Goal: Find specific page/section: Find specific page/section

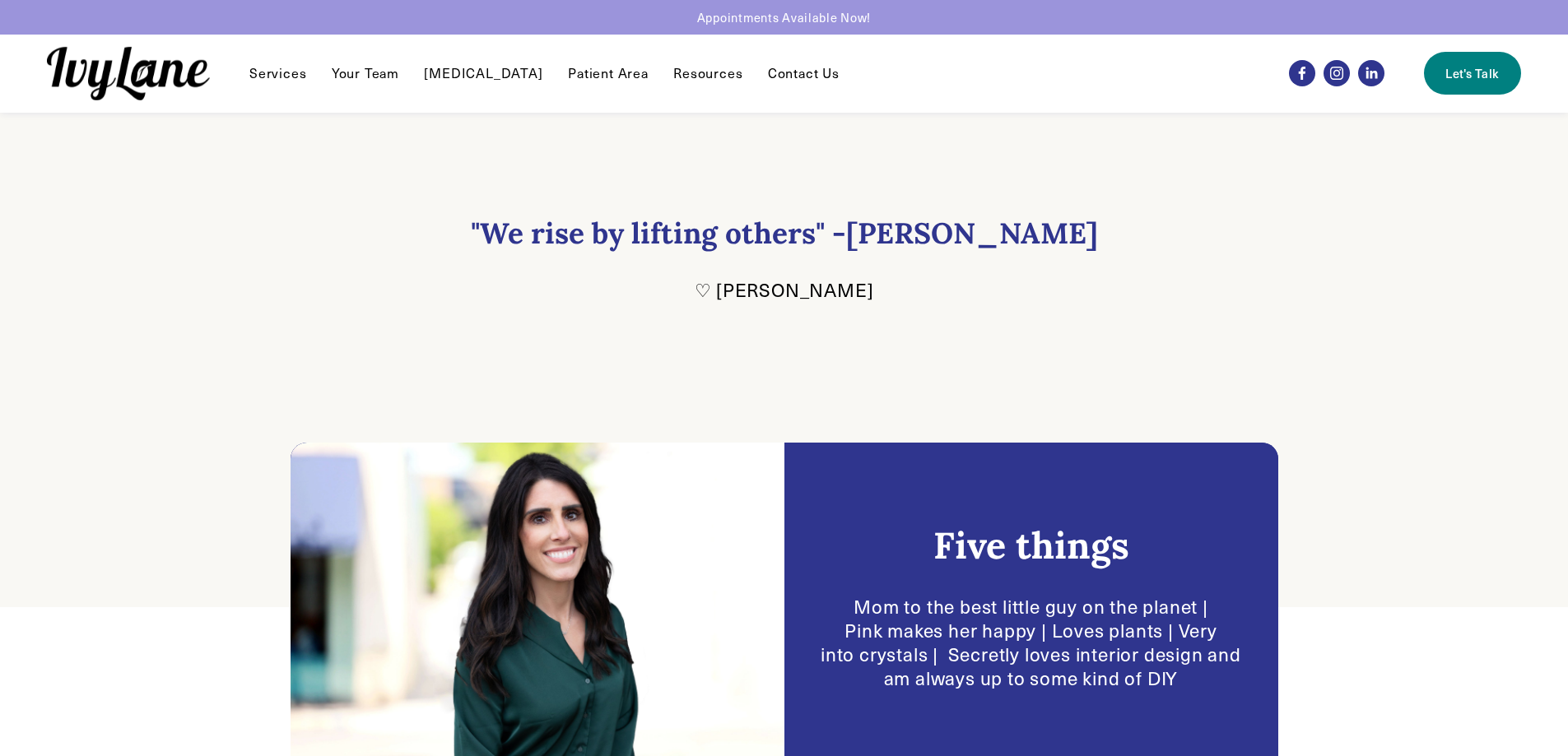
click at [334, 67] on link "Your Team" at bounding box center [365, 73] width 67 height 20
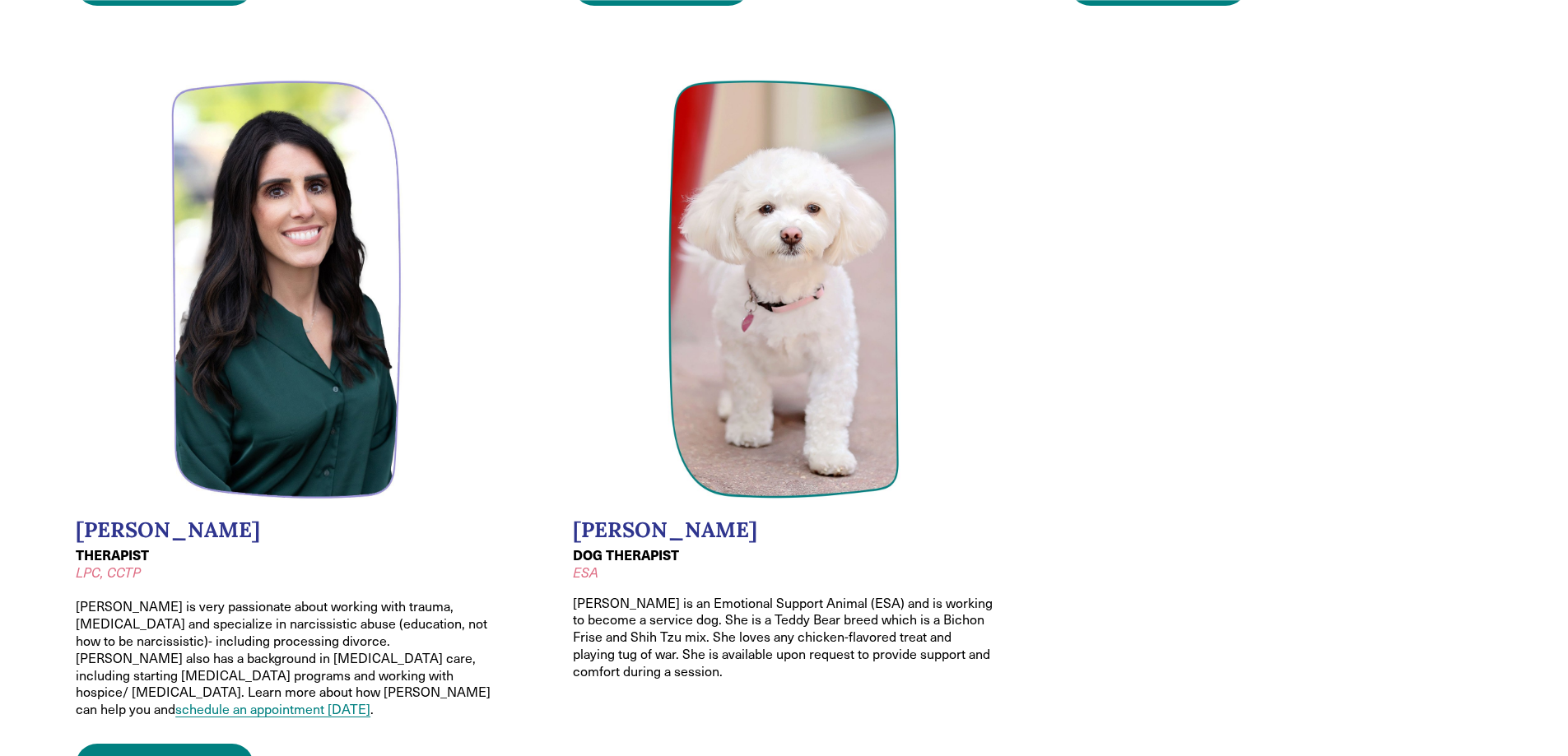
scroll to position [2467, 0]
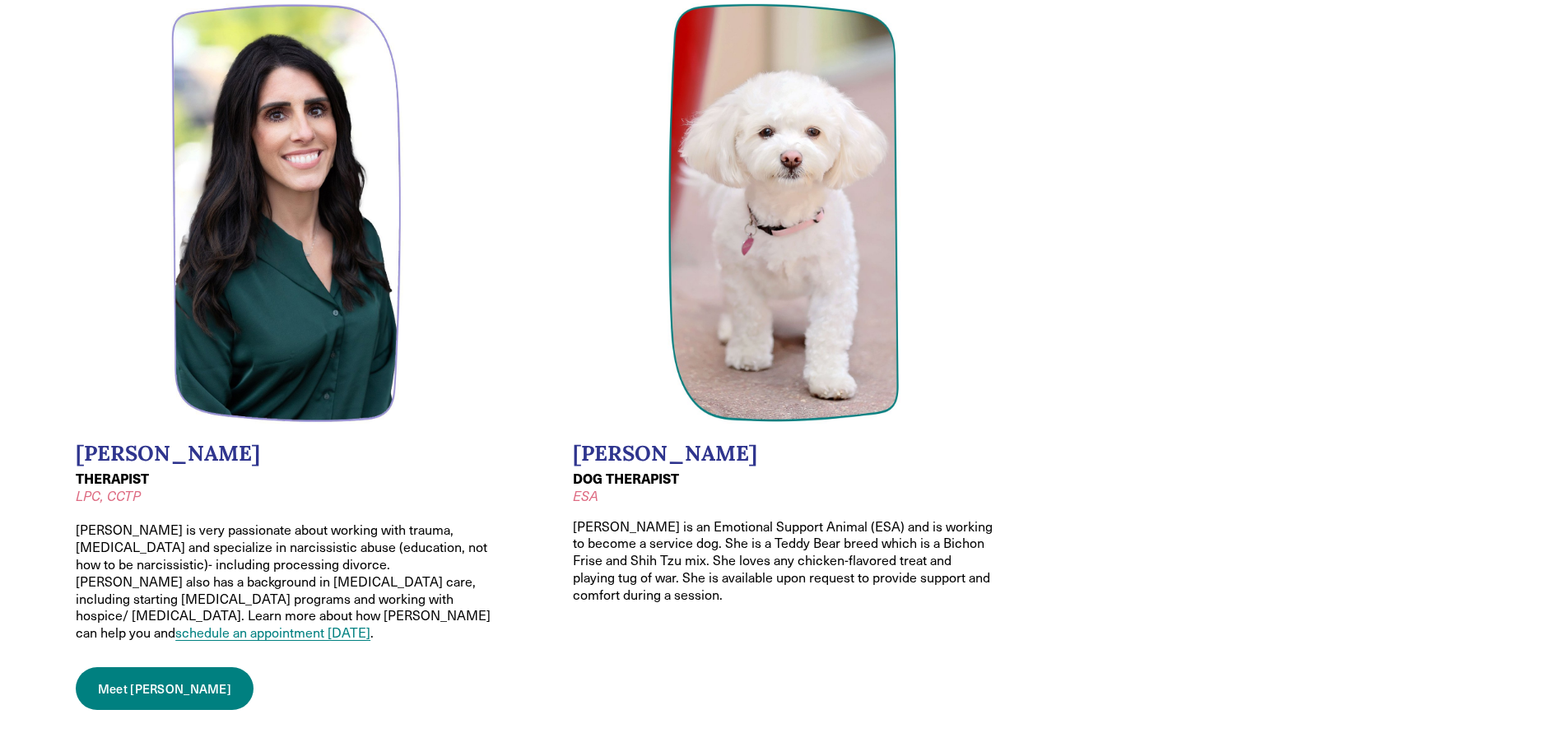
click at [113, 469] on strong "THERAPIST" at bounding box center [112, 478] width 73 height 19
click at [140, 667] on link "Meet Melissa" at bounding box center [164, 688] width 178 height 43
